Goal: Navigation & Orientation: Understand site structure

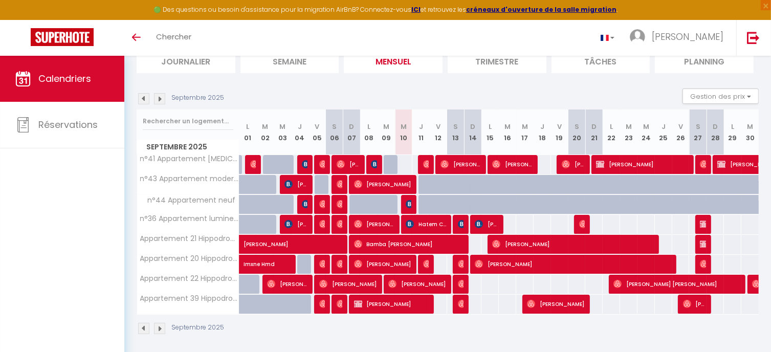
scroll to position [82, 0]
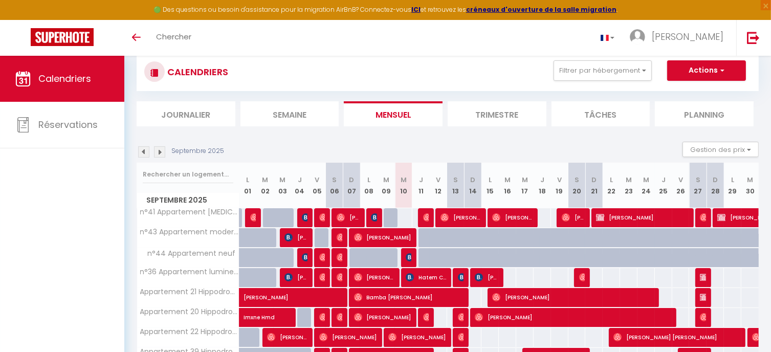
scroll to position [31, 0]
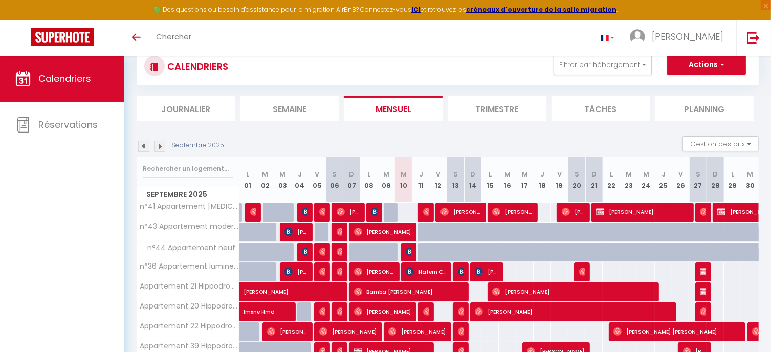
click at [156, 148] on img at bounding box center [159, 146] width 11 height 11
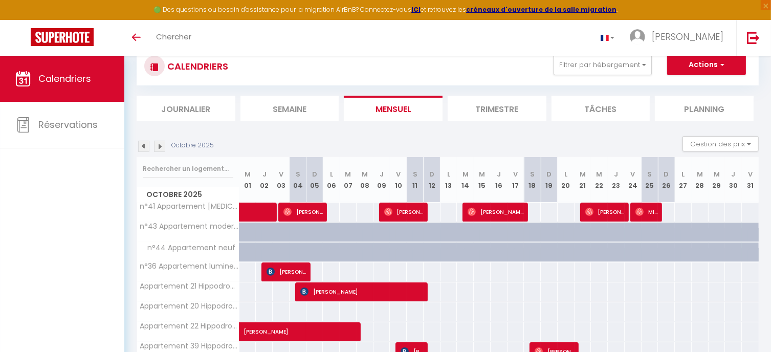
click at [140, 145] on img at bounding box center [143, 146] width 11 height 11
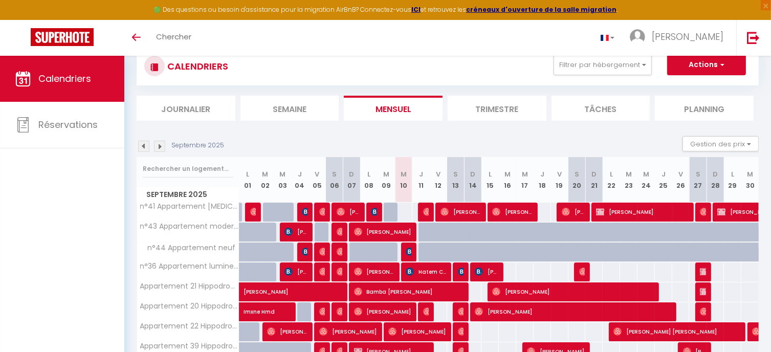
scroll to position [82, 0]
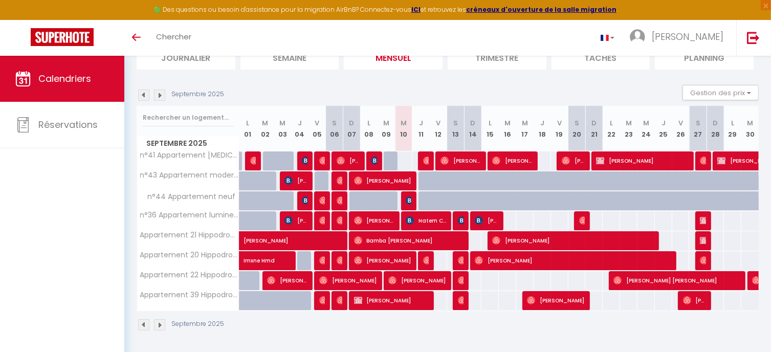
click at [310, 66] on li "Semaine" at bounding box center [290, 57] width 99 height 25
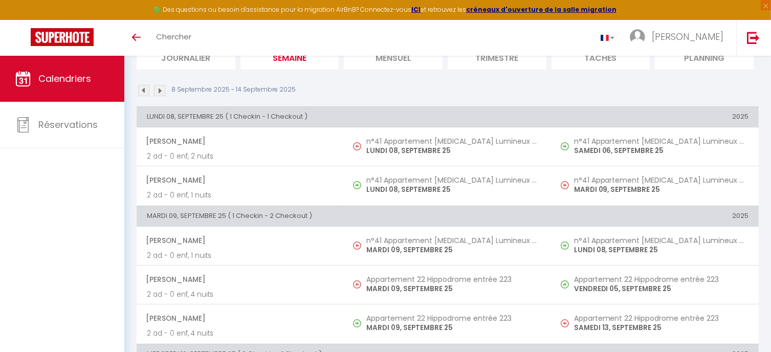
click at [362, 62] on li "Mensuel" at bounding box center [393, 57] width 99 height 25
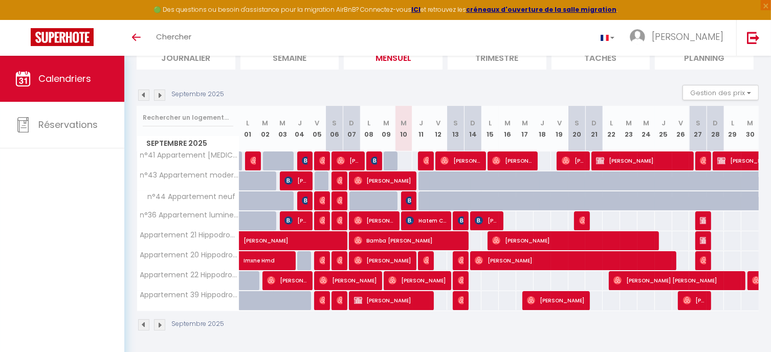
click at [362, 62] on li "Mensuel" at bounding box center [393, 57] width 99 height 25
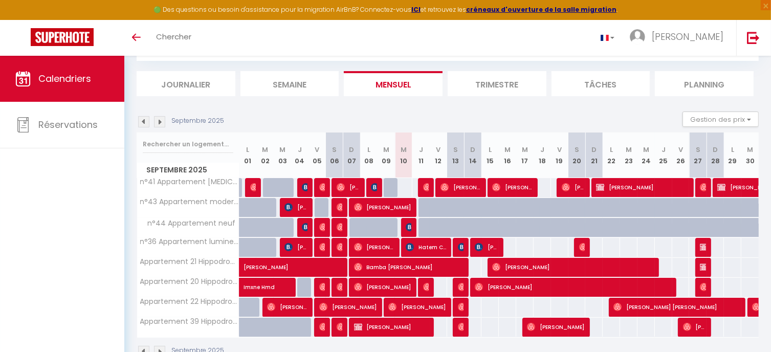
scroll to position [82, 0]
